Goal: Task Accomplishment & Management: Use online tool/utility

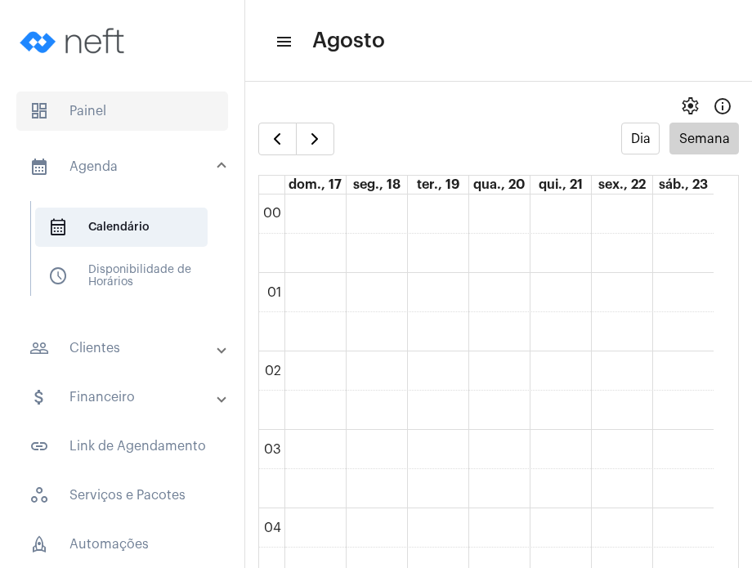
scroll to position [1051, 0]
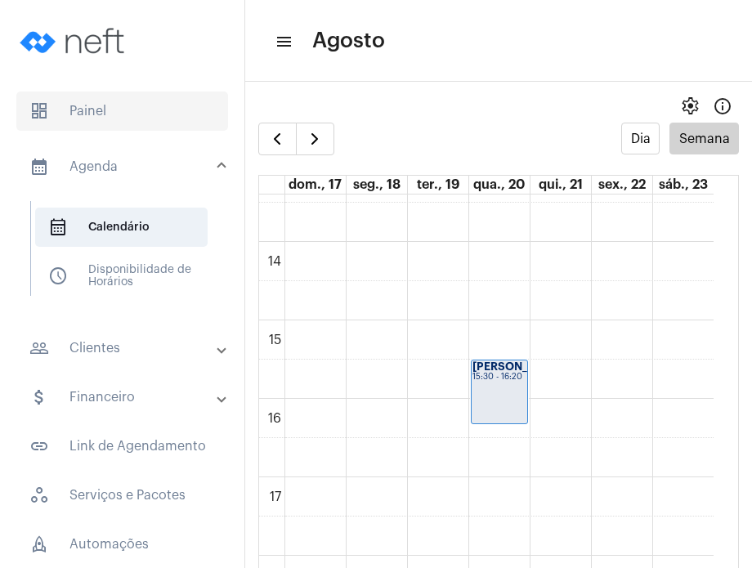
click at [150, 123] on span "dashboard Painel" at bounding box center [122, 111] width 212 height 39
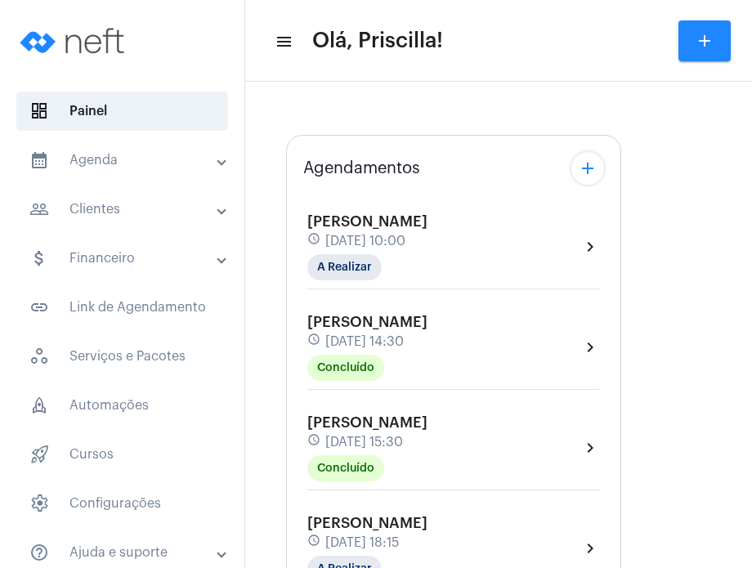
type input "[URL][DOMAIN_NAME]"
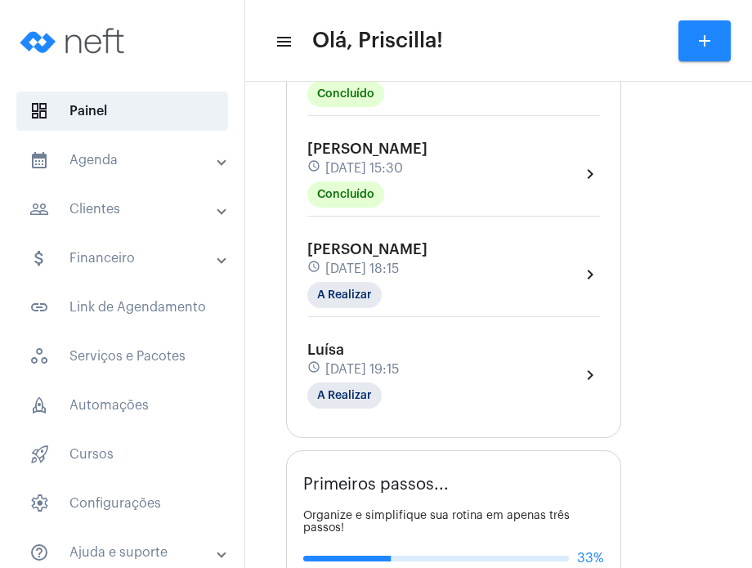
scroll to position [437, 0]
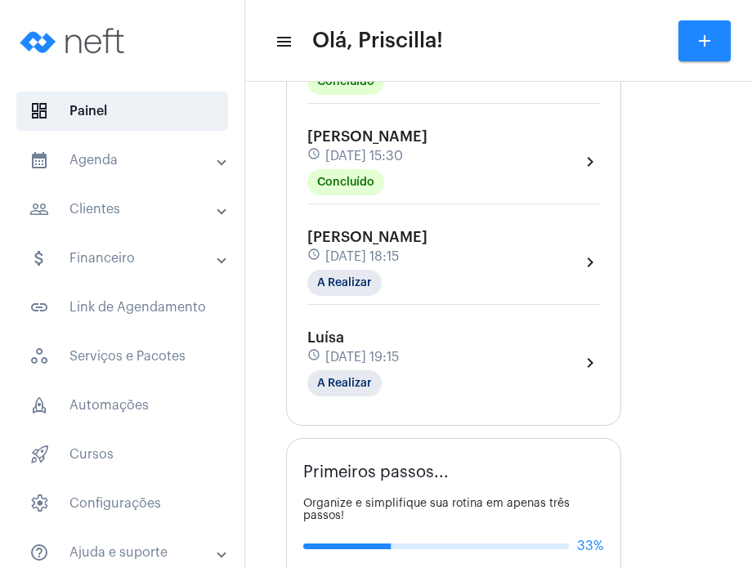
click at [504, 264] on div "[PERSON_NAME] schedule [DATE] 18:15 A Realizar chevron_right" at bounding box center [453, 262] width 293 height 67
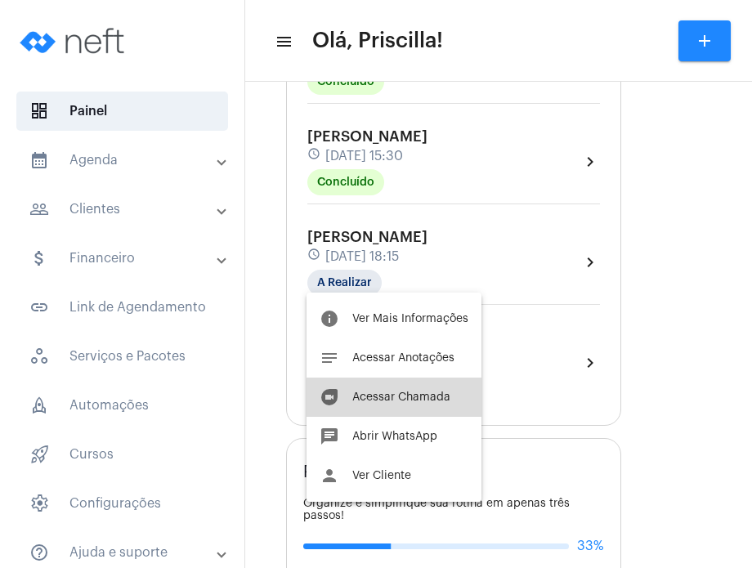
click at [429, 397] on span "Acessar Chamada" at bounding box center [401, 397] width 98 height 11
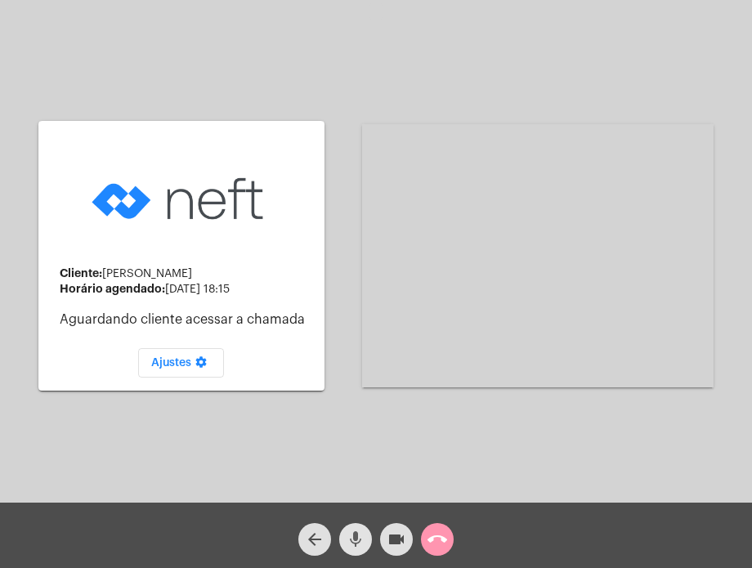
click at [359, 531] on mat-icon "mic" at bounding box center [356, 540] width 20 height 20
click at [11, 168] on div "Cliente: [PERSON_NAME] agendado: [DATE] 18:15 Aguardando cliente acessar a cham…" at bounding box center [376, 253] width 749 height 503
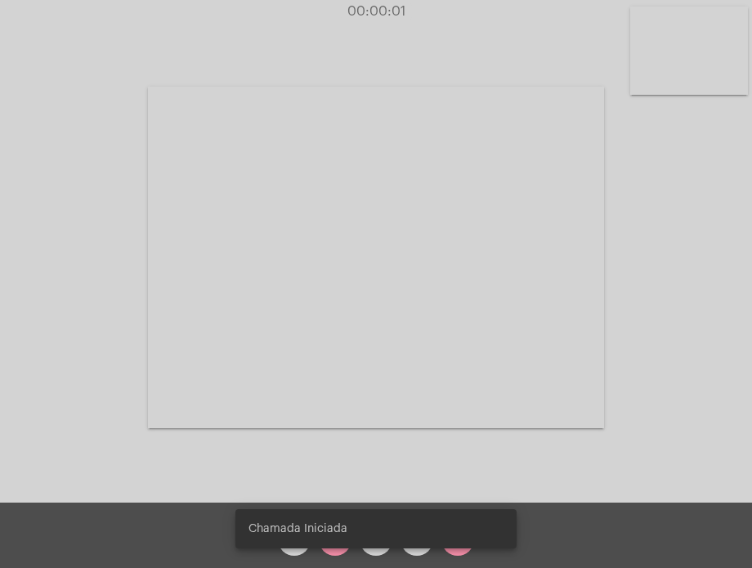
click at [329, 546] on snack-bar-container "Chamada Iniciada" at bounding box center [375, 528] width 281 height 39
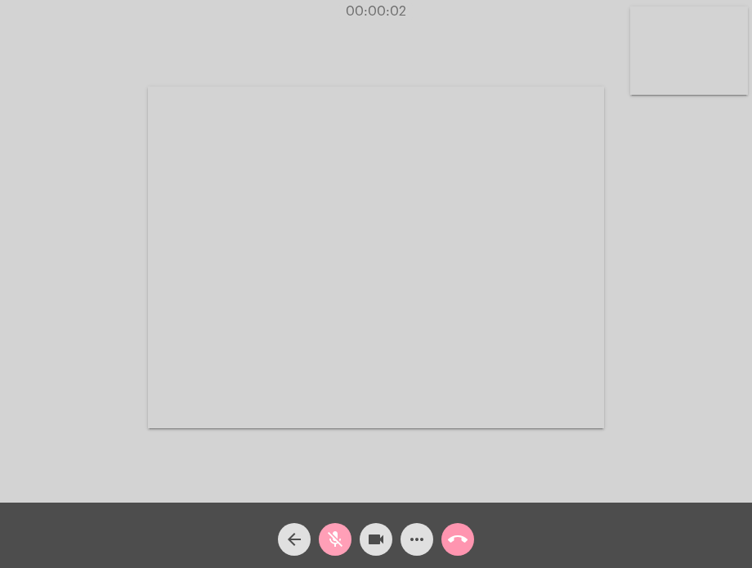
click at [329, 547] on mat-icon "mic_off" at bounding box center [335, 540] width 20 height 20
